Goal: Task Accomplishment & Management: Use online tool/utility

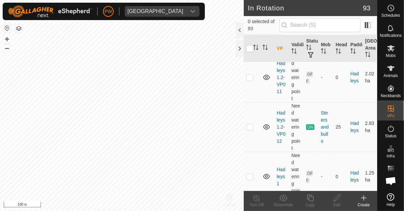
scroll to position [1688, 0]
click at [251, 124] on p-checkbox at bounding box center [250, 126] width 7 height 5
checkbox input "true"
click at [313, 201] on icon at bounding box center [310, 198] width 8 height 8
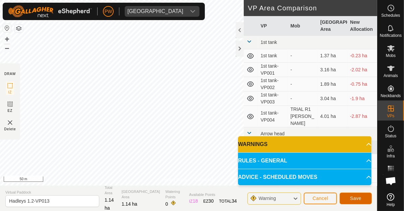
click at [357, 197] on span "Save" at bounding box center [355, 198] width 11 height 5
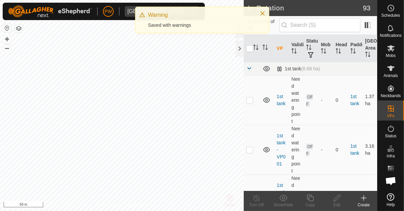
click at [394, 51] on icon at bounding box center [391, 48] width 8 height 8
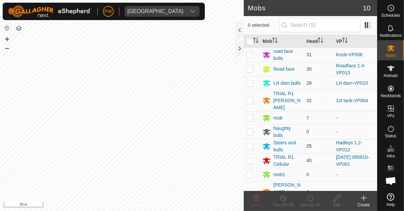
click at [255, 139] on td at bounding box center [252, 146] width 16 height 14
checkbox input "true"
click at [311, 200] on icon at bounding box center [310, 198] width 8 height 8
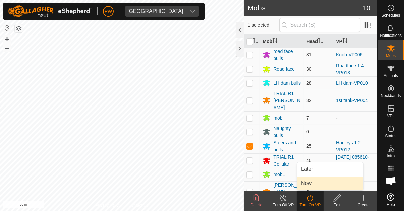
click at [317, 182] on link "Now" at bounding box center [330, 183] width 66 height 13
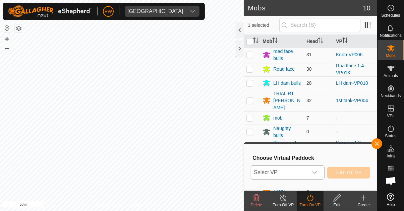
click at [316, 172] on icon "dropdown trigger" at bounding box center [314, 172] width 5 height 5
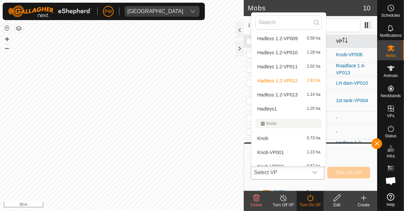
scroll to position [528, 0]
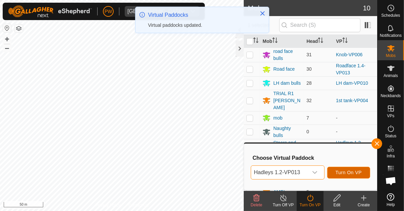
click at [358, 170] on span "Turn On VP" at bounding box center [349, 172] width 26 height 5
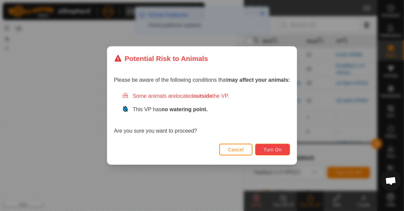
click at [284, 149] on button "Turn On" at bounding box center [272, 150] width 35 height 12
